Goal: Transaction & Acquisition: Obtain resource

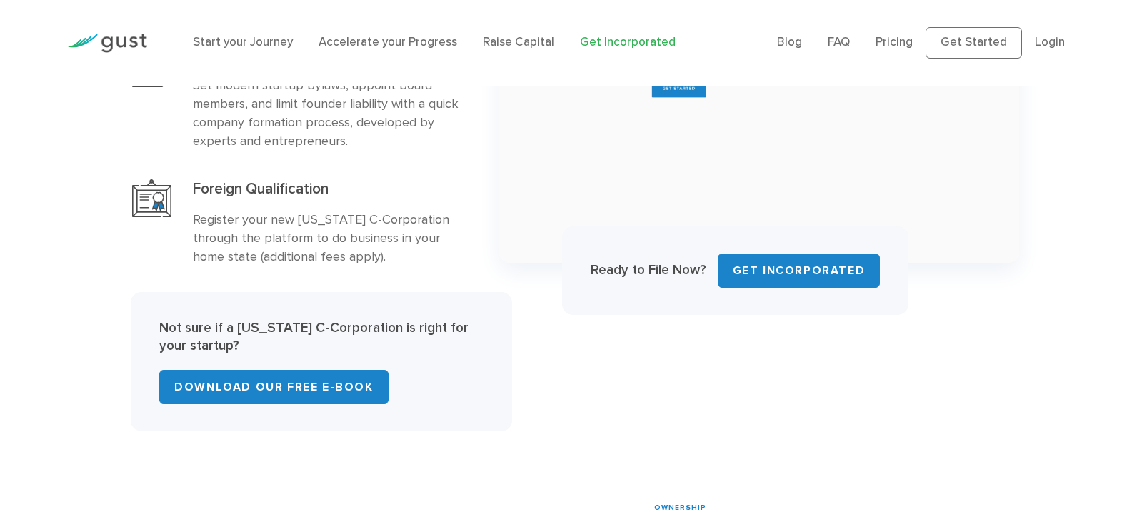
scroll to position [880, 0]
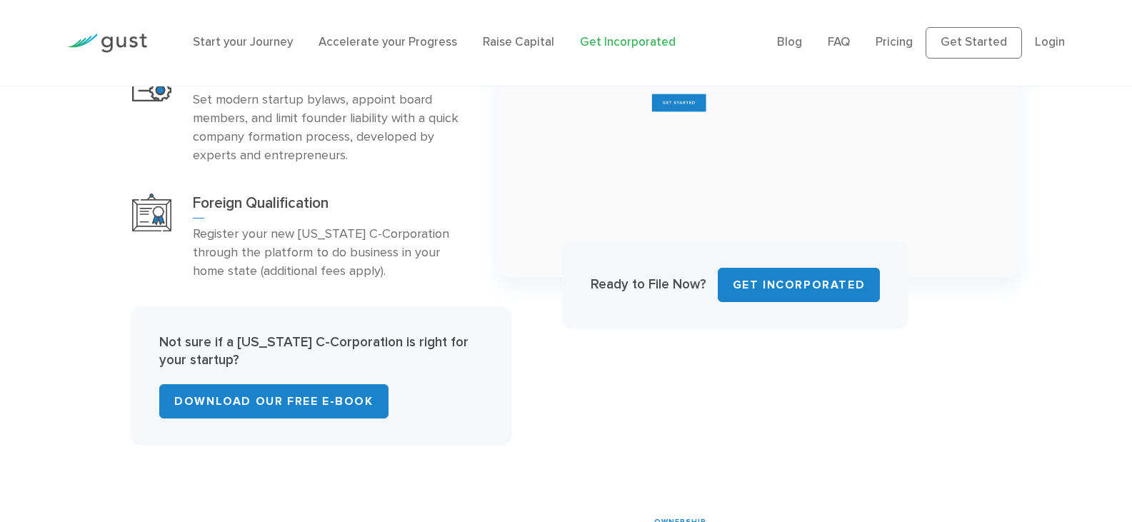
drag, startPoint x: 1137, startPoint y: 71, endPoint x: 827, endPoint y: 191, distance: 332.5
click at [827, 191] on img at bounding box center [759, 113] width 520 height 329
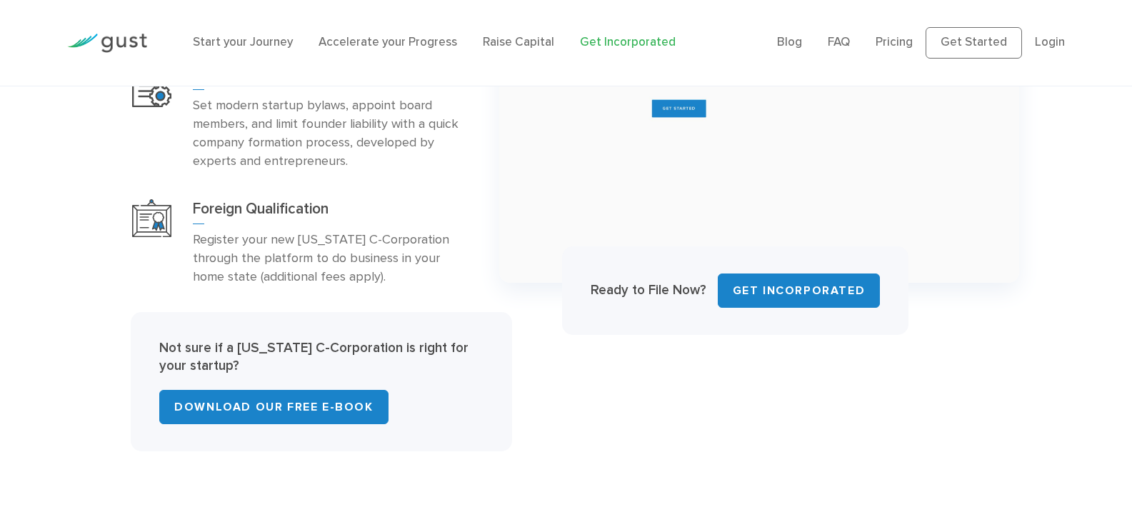
scroll to position [937, 0]
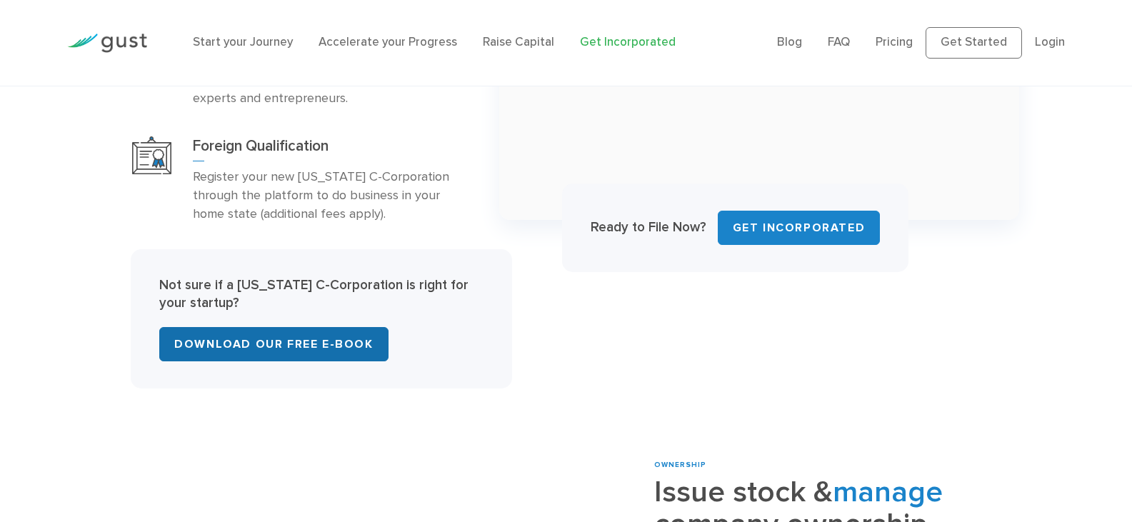
click at [318, 349] on link "Download Our Free E-Book" at bounding box center [273, 344] width 229 height 34
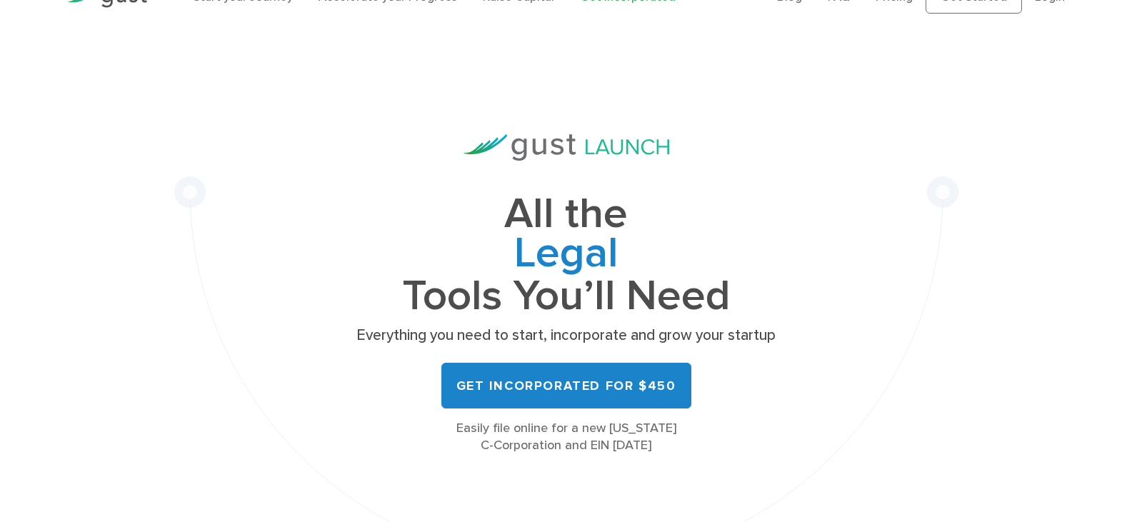
scroll to position [30, 0]
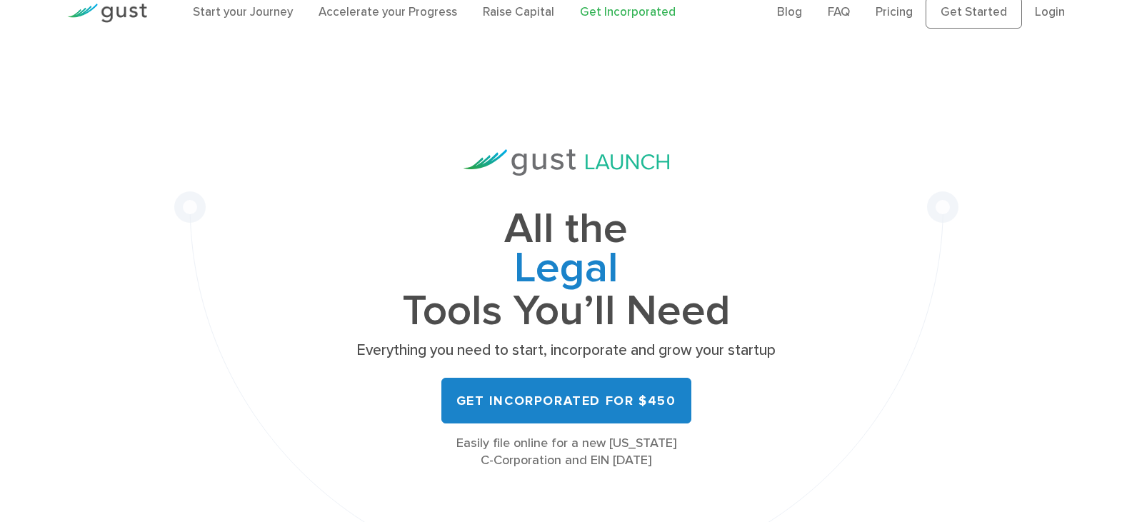
click at [124, 261] on div "All the Legal Cap Table Fundraising Governance Tools You’ll Need Everything you…" at bounding box center [566, 326] width 929 height 541
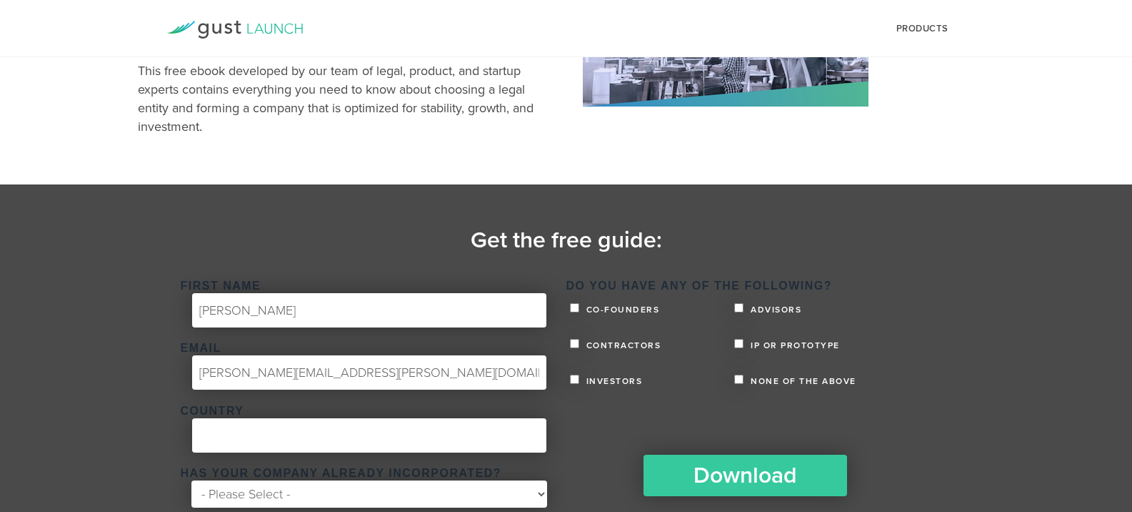
scroll to position [219, 0]
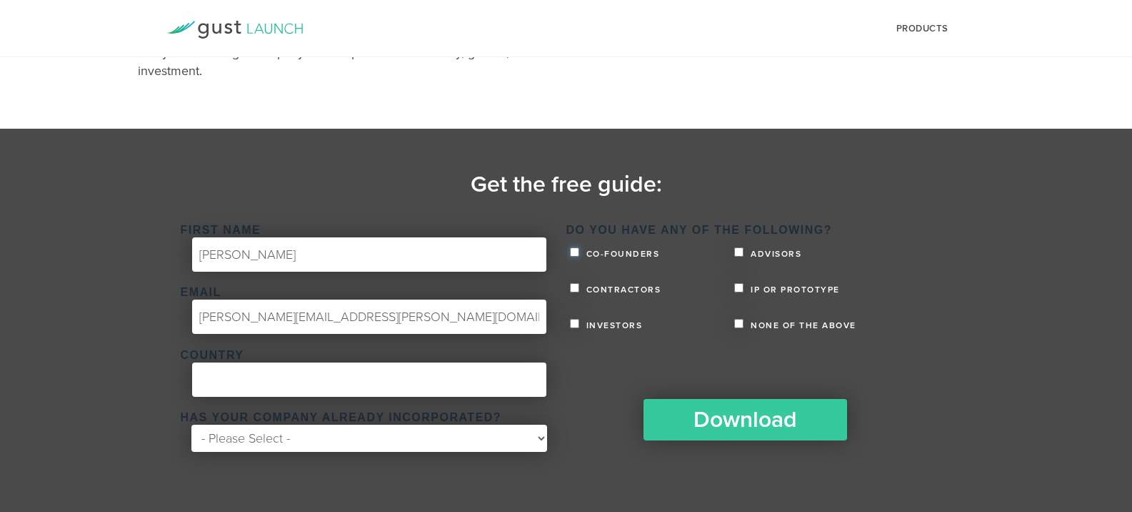
click at [578, 251] on input "Co-founders" at bounding box center [574, 251] width 9 height 9
checkbox input "true"
click at [739, 254] on input "Advisors" at bounding box center [738, 251] width 9 height 9
checkbox input "true"
click at [739, 292] on label "IP or Prototype" at bounding box center [816, 287] width 165 height 13
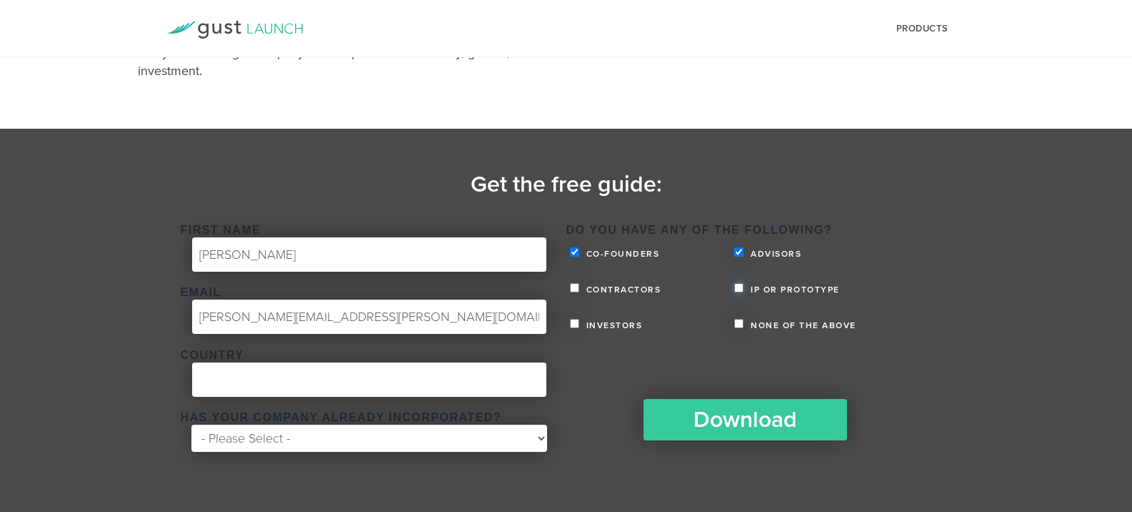
click at [739, 292] on input "IP or Prototype" at bounding box center [738, 287] width 9 height 9
click at [739, 292] on label "IP or Prototype" at bounding box center [816, 287] width 165 height 13
click at [739, 292] on input "IP or Prototype" at bounding box center [738, 287] width 9 height 9
checkbox input "false"
click at [573, 290] on input "Contractors" at bounding box center [574, 287] width 9 height 9
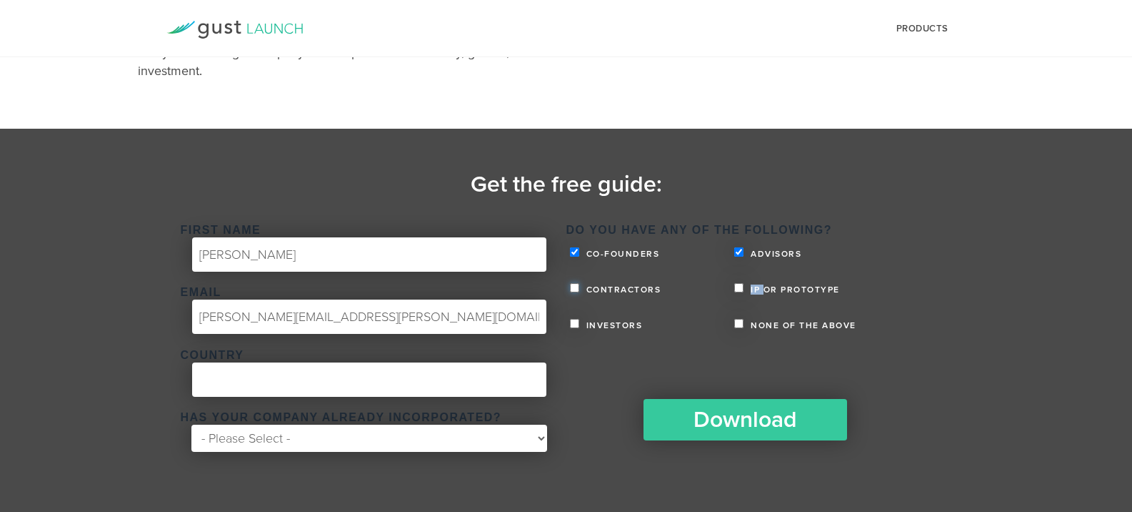
checkbox input "true"
click at [572, 326] on input "Investors" at bounding box center [574, 323] width 9 height 9
checkbox input "true"
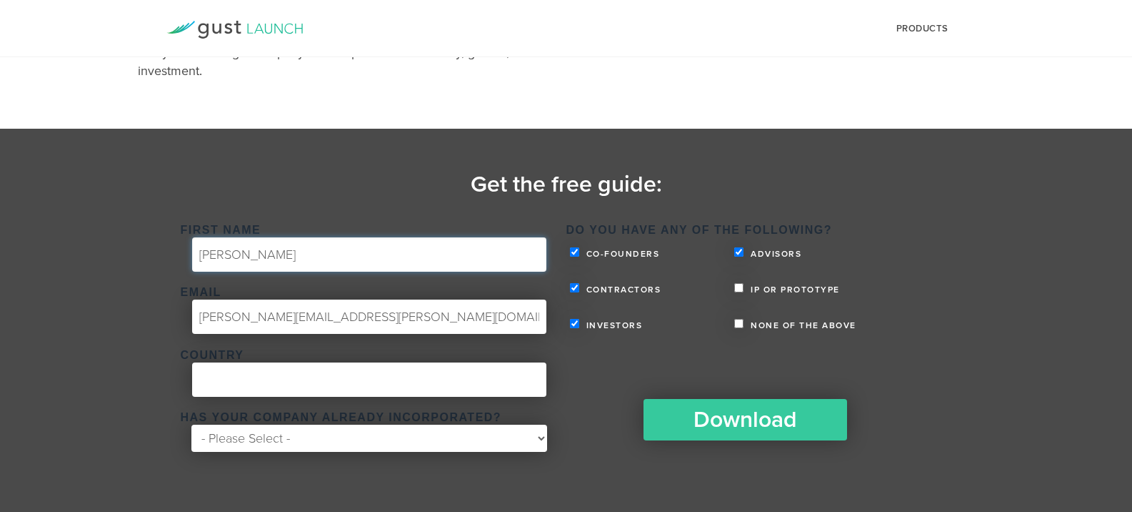
click at [365, 264] on input "Stephan" at bounding box center [369, 254] width 354 height 34
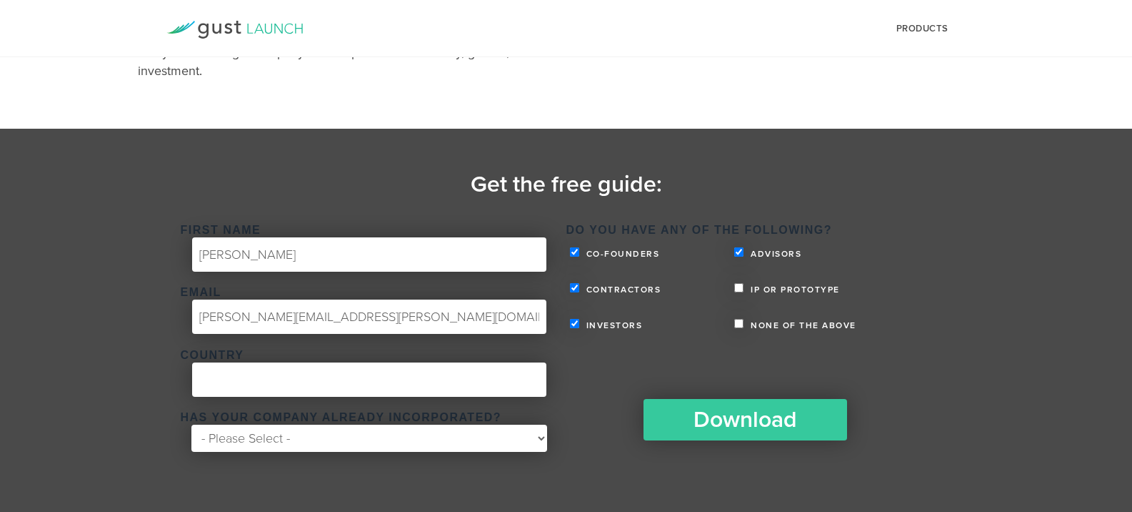
click at [130, 348] on section "Get the free guide: First Name * Stephan Email * stephan.savarese@technocarbon.…" at bounding box center [566, 320] width 1132 height 383
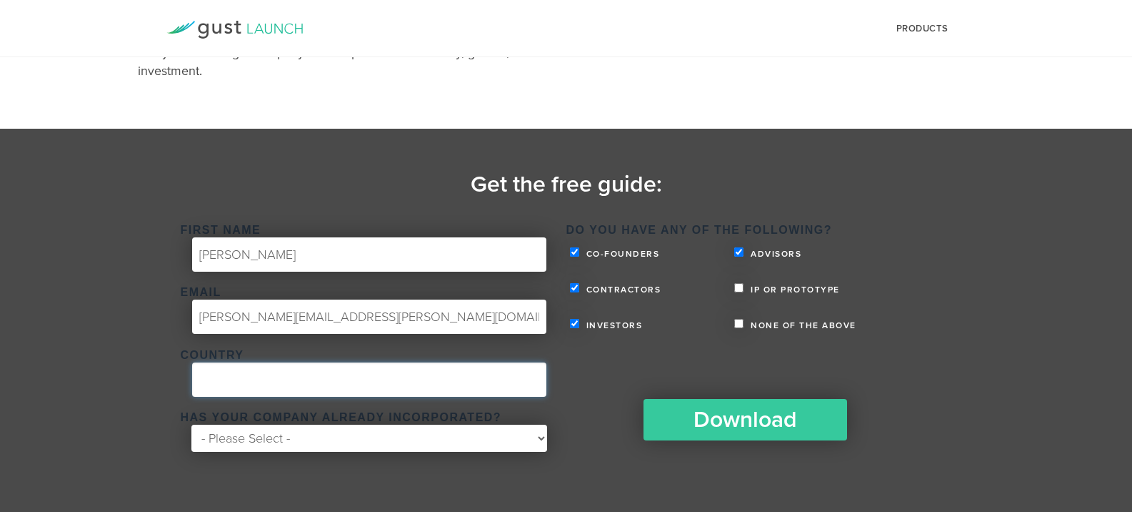
click at [264, 377] on input "Country *" at bounding box center [369, 379] width 354 height 34
type input "France"
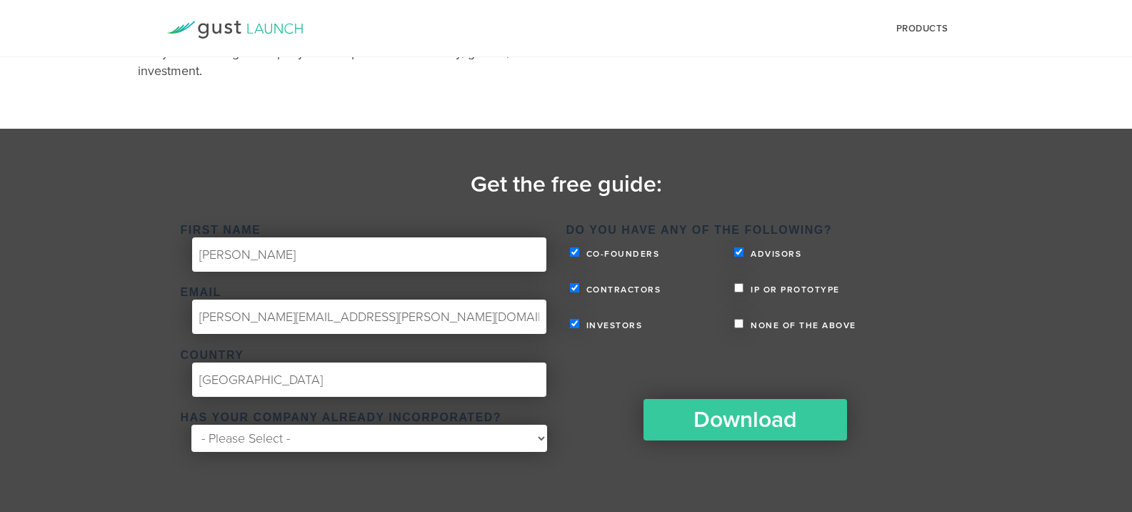
click at [300, 436] on select "- Please Select - Yes No" at bounding box center [368, 437] width 355 height 27
select select "Yes"
click at [191, 424] on select "- Please Select - Yes No" at bounding box center [368, 437] width 355 height 27
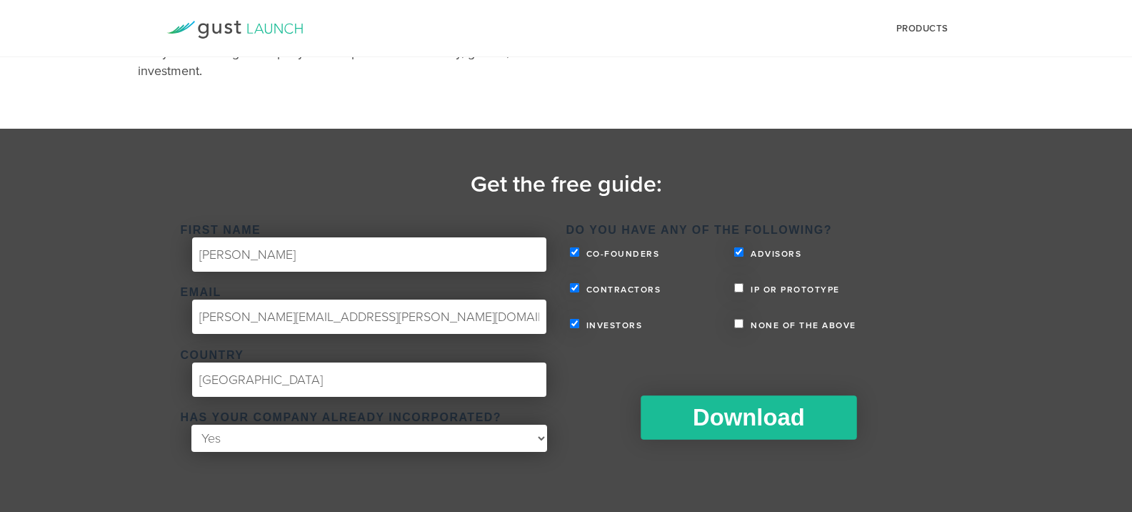
click at [694, 428] on input "Download" at bounding box center [749, 417] width 216 height 44
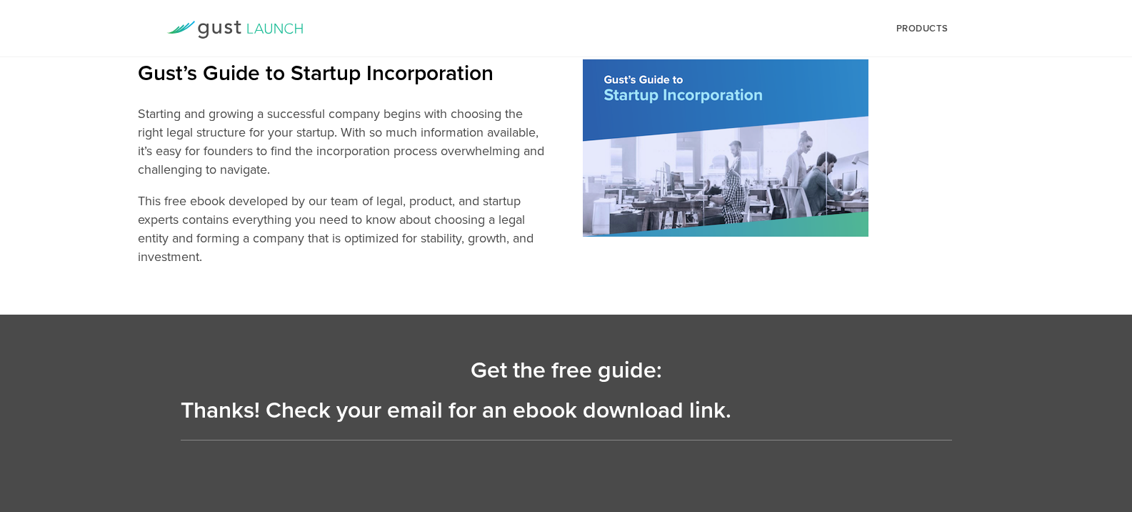
scroll to position [34, 0]
